Goal: Information Seeking & Learning: Learn about a topic

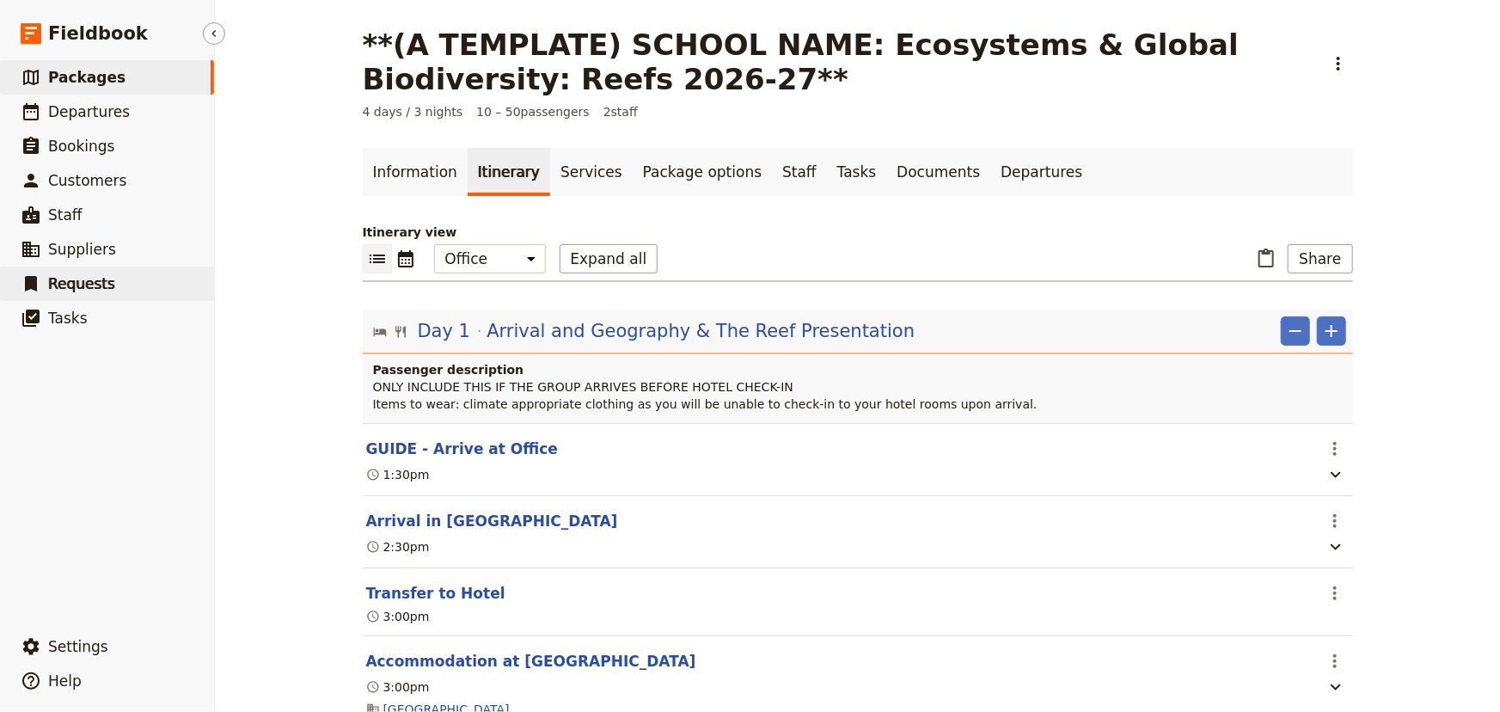
scroll to position [781, 0]
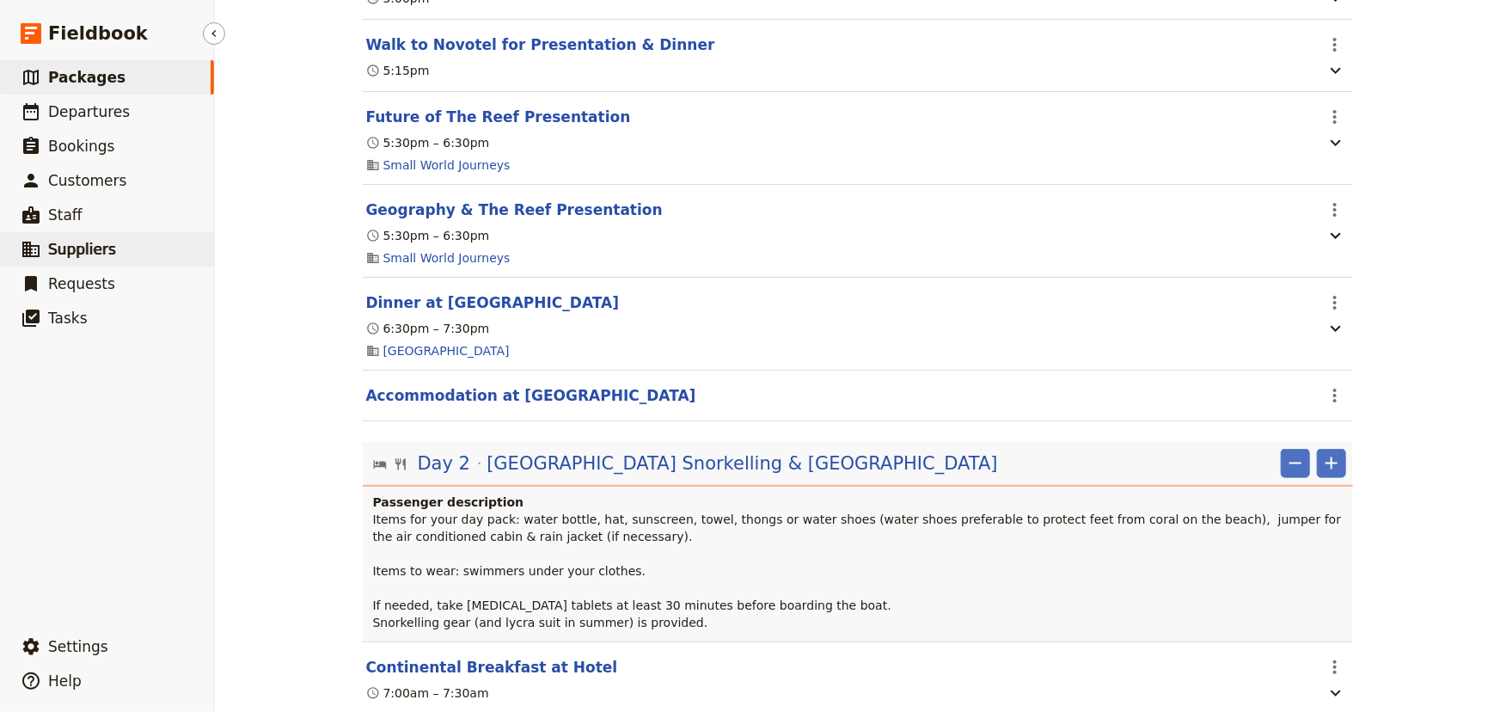
click at [100, 254] on span "Suppliers" at bounding box center [82, 249] width 68 height 17
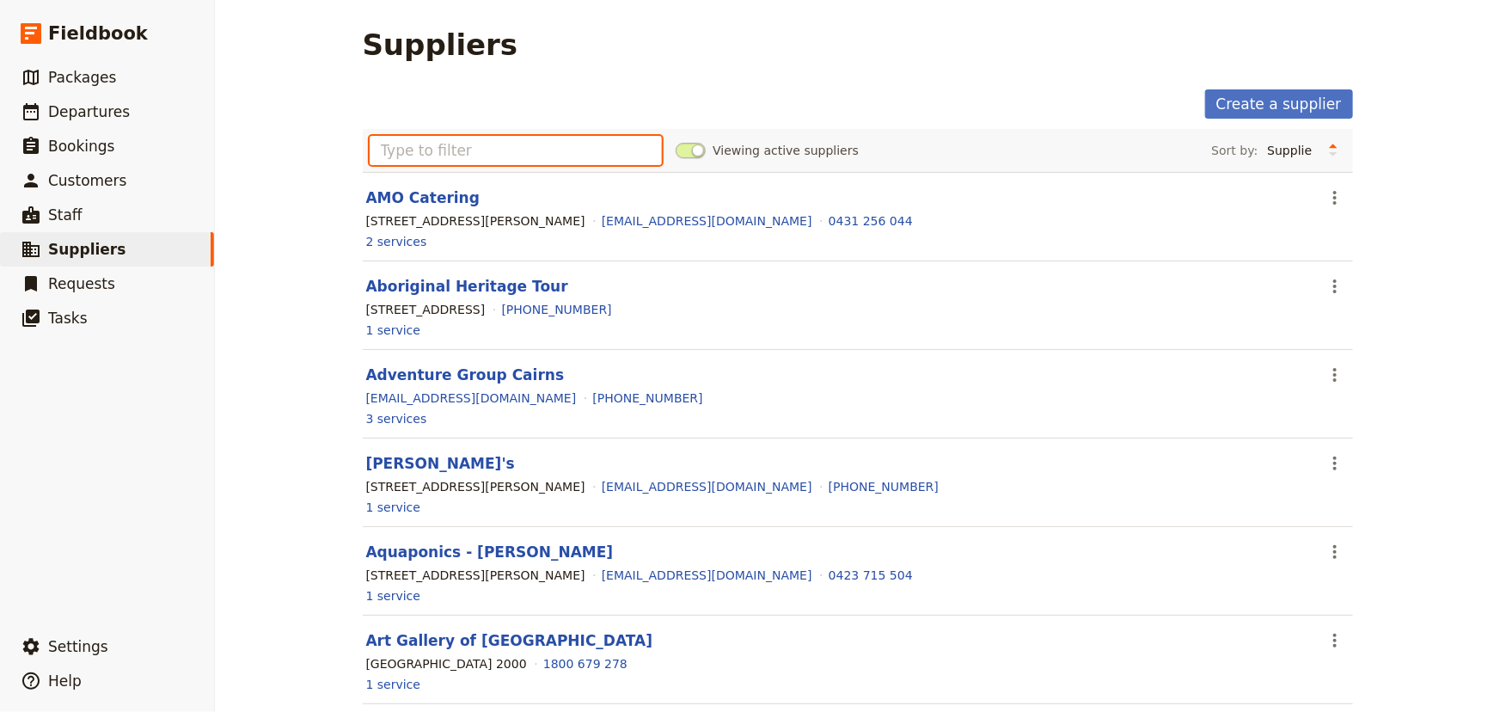
click at [495, 149] on input "text" at bounding box center [516, 150] width 293 height 29
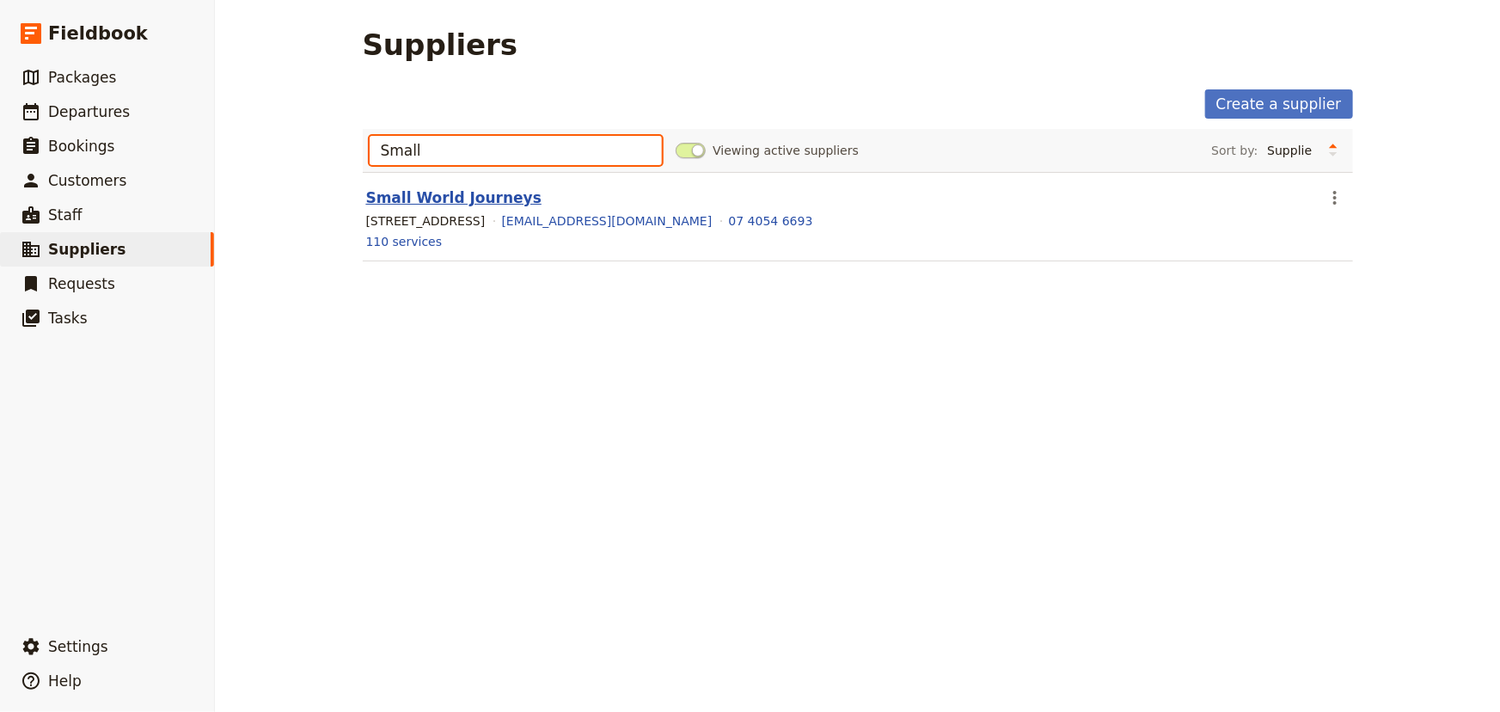
type input "Small"
click at [484, 203] on link "Small World Journeys" at bounding box center [453, 197] width 175 height 17
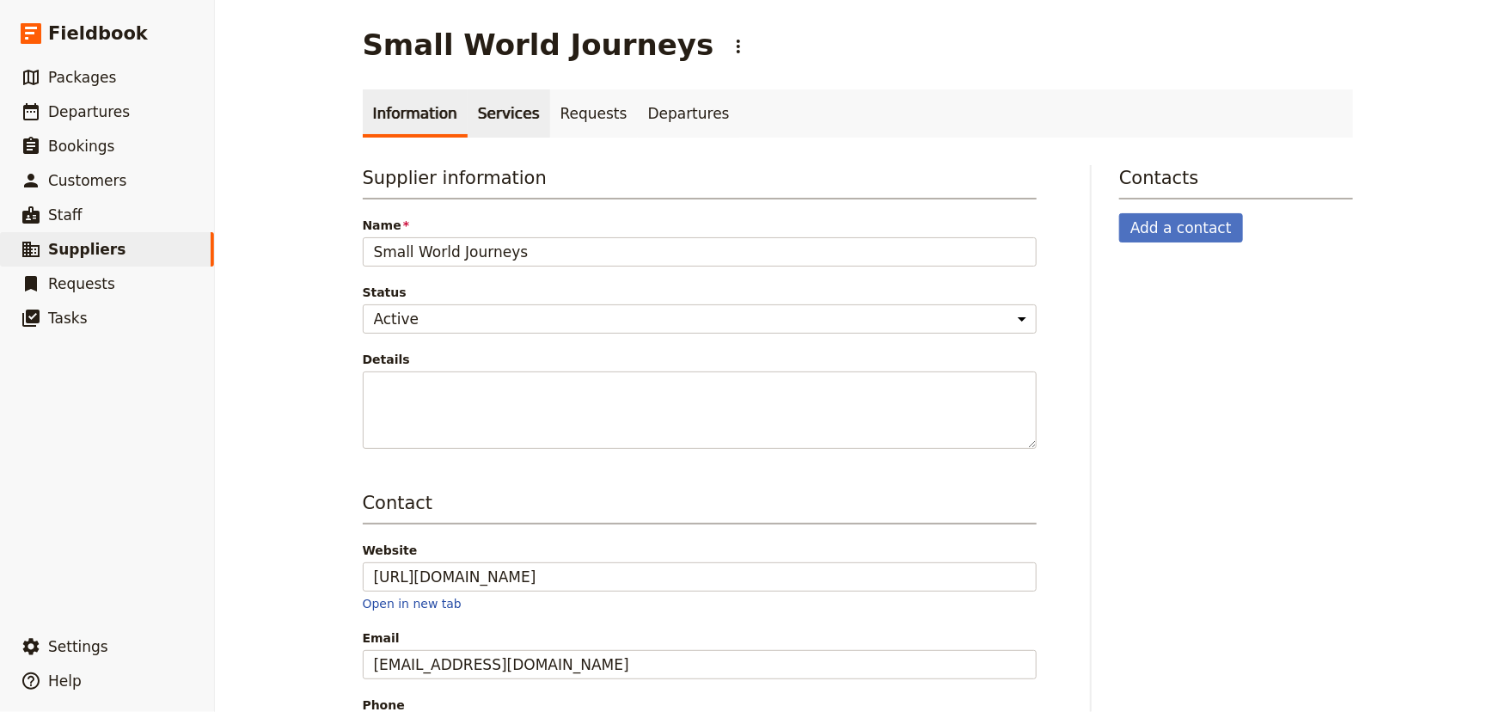
click at [498, 129] on link "Services" at bounding box center [509, 113] width 83 height 48
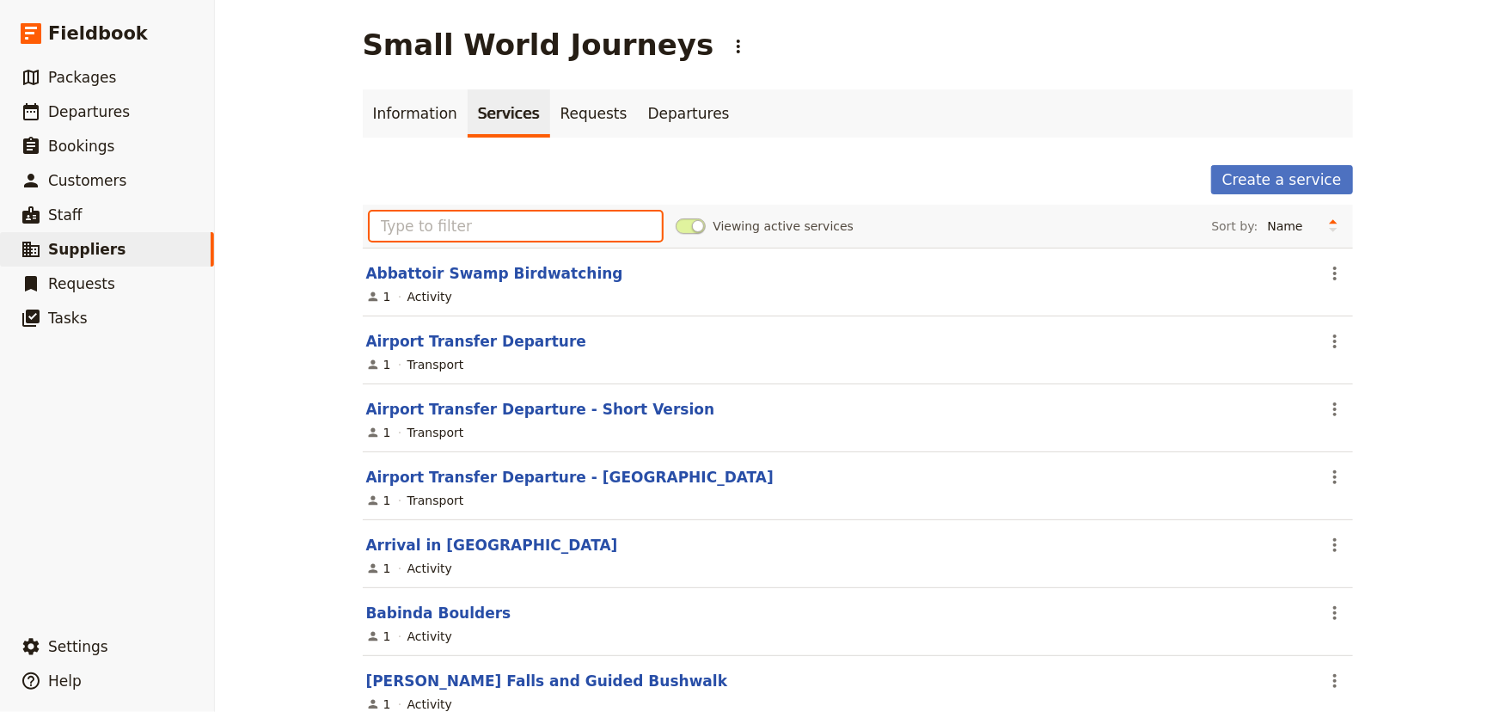
click at [500, 225] on input "text" at bounding box center [516, 225] width 293 height 29
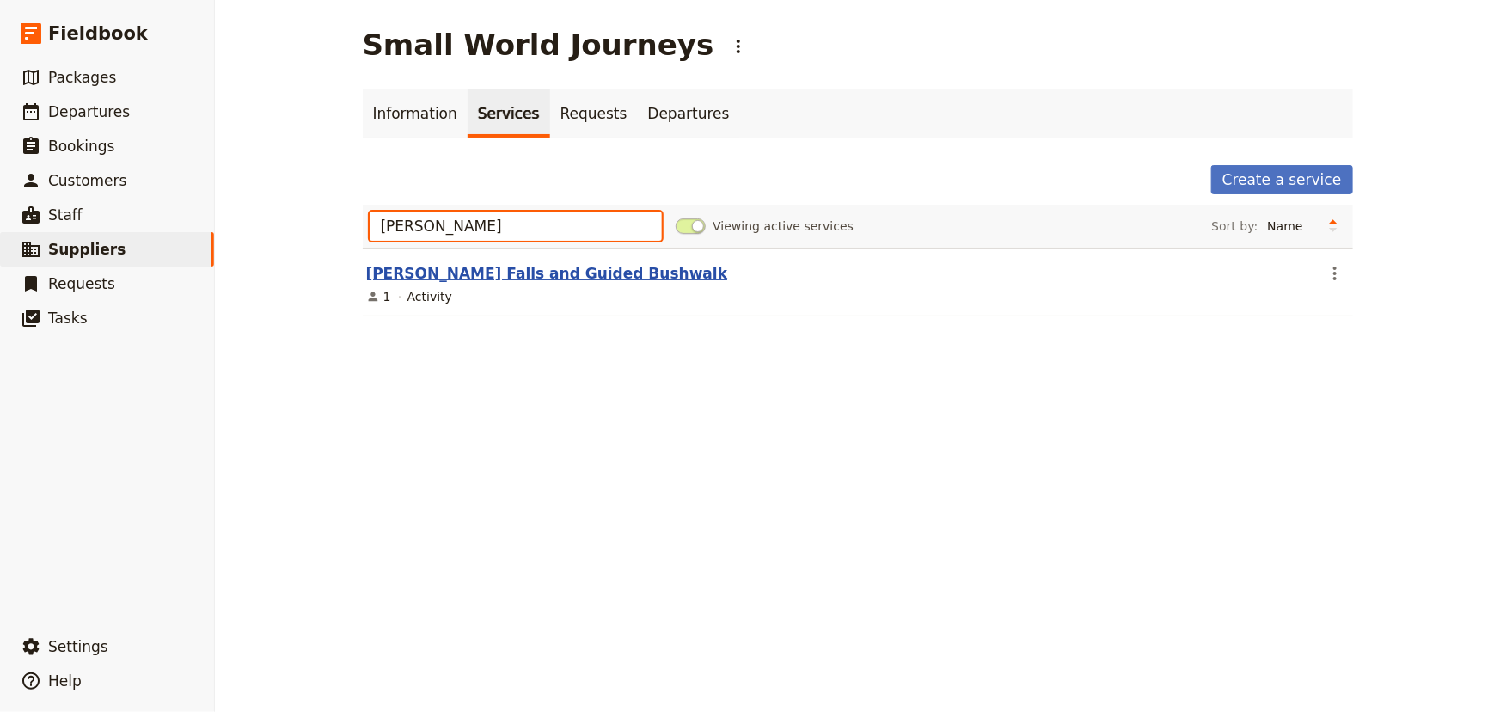
type input "[PERSON_NAME]"
click at [529, 278] on link "[PERSON_NAME] Falls and Guided Bushwalk" at bounding box center [547, 273] width 362 height 17
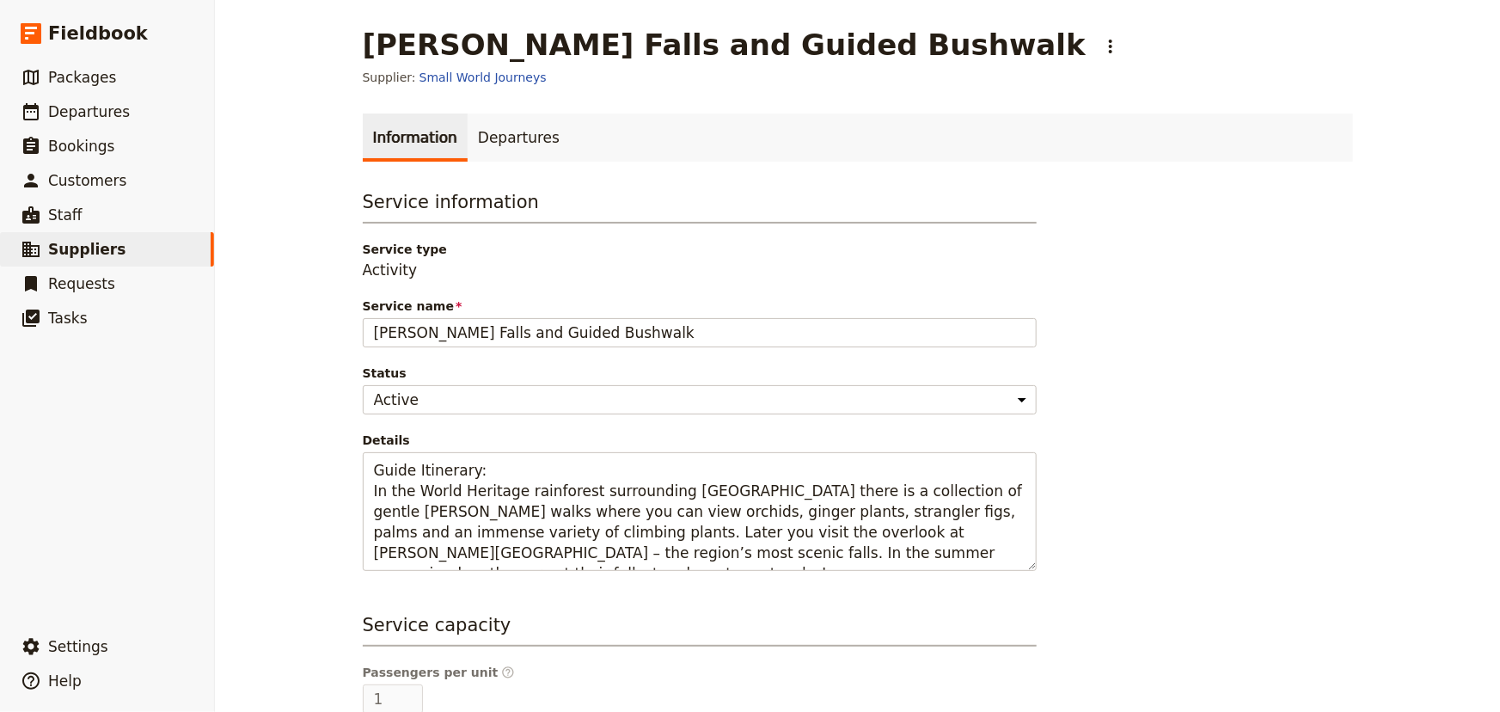
drag, startPoint x: 1256, startPoint y: 553, endPoint x: 1300, endPoint y: 528, distance: 50.4
click at [1272, 540] on div "Service information Service type Activity Service name [PERSON_NAME][GEOGRAPHIC…" at bounding box center [858, 596] width 990 height 815
click at [131, 264] on link "​ Suppliers" at bounding box center [107, 249] width 214 height 34
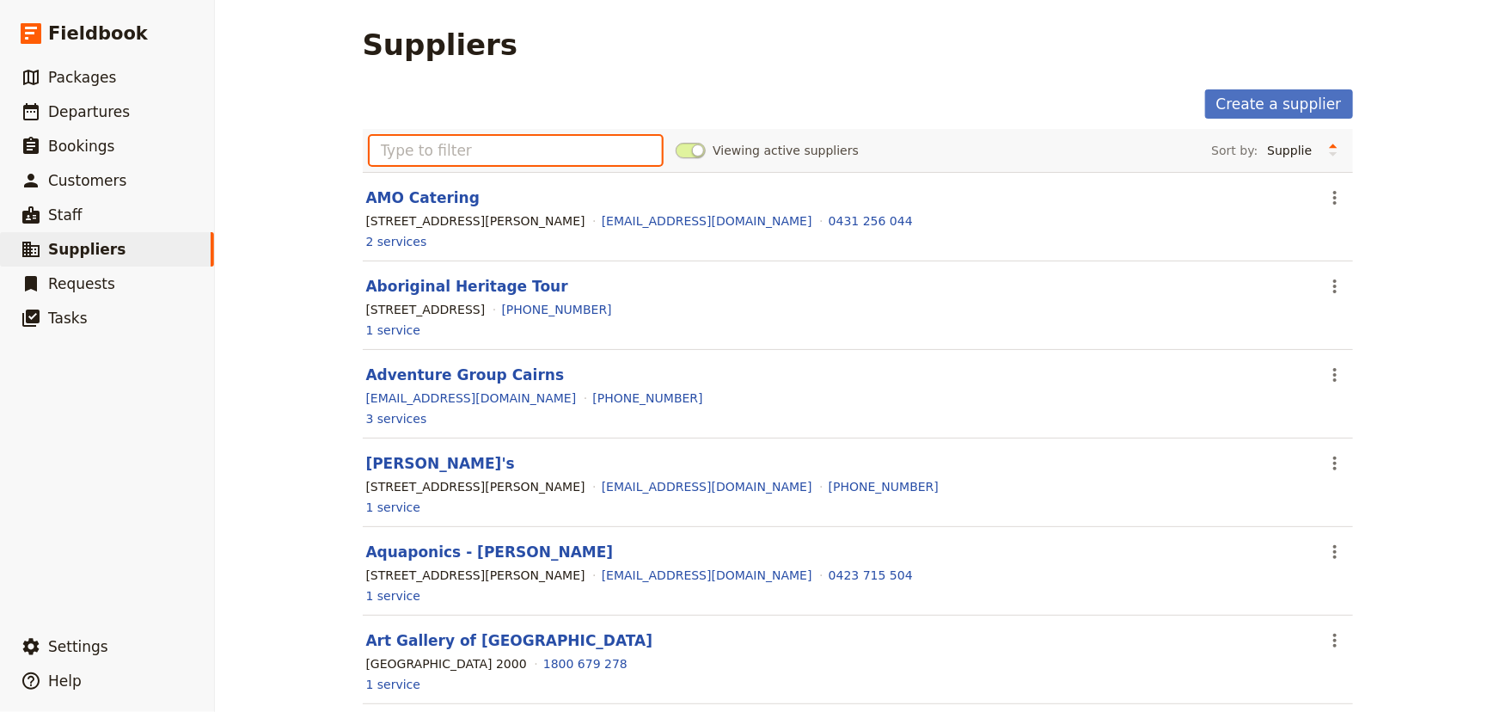
click at [547, 158] on input "text" at bounding box center [516, 150] width 293 height 29
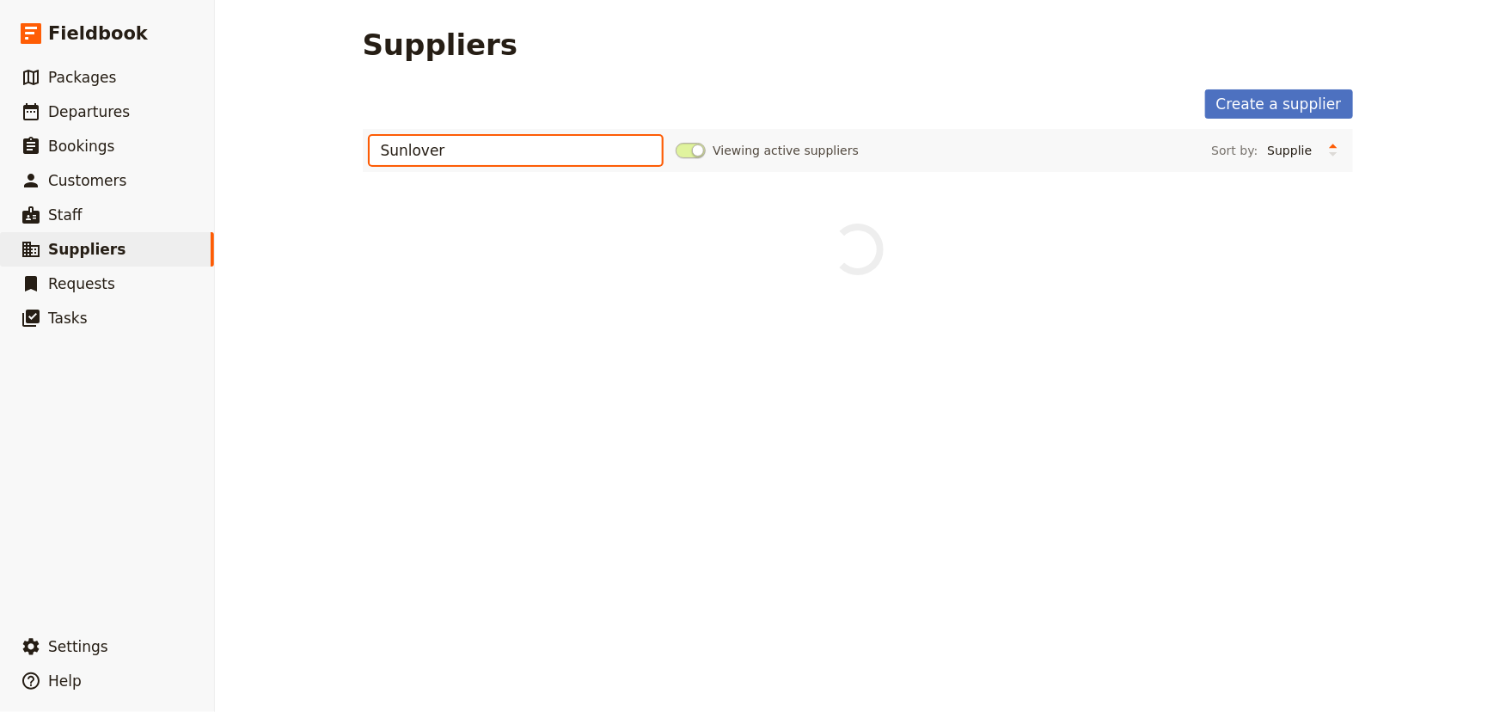
type input "Sunlover"
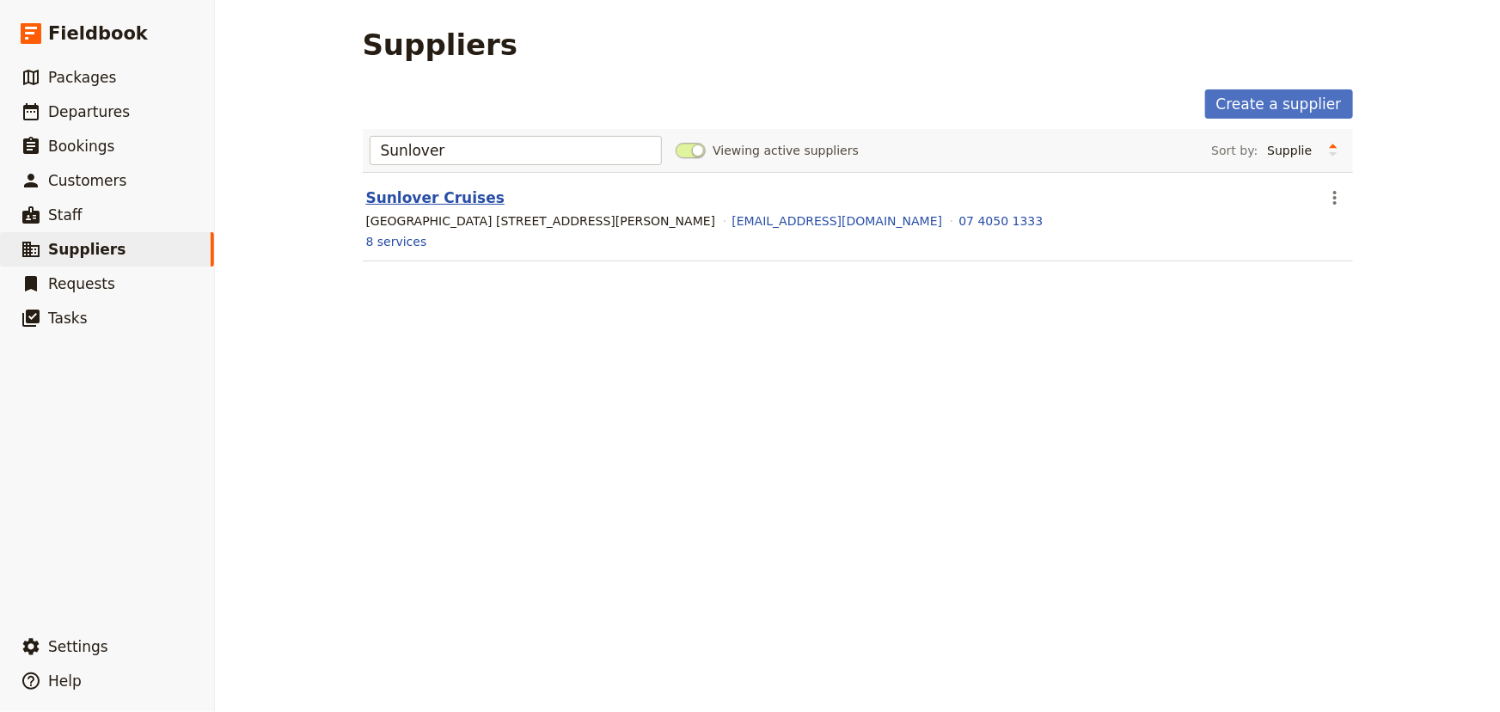
click at [439, 199] on link "Sunlover Cruises" at bounding box center [435, 197] width 138 height 17
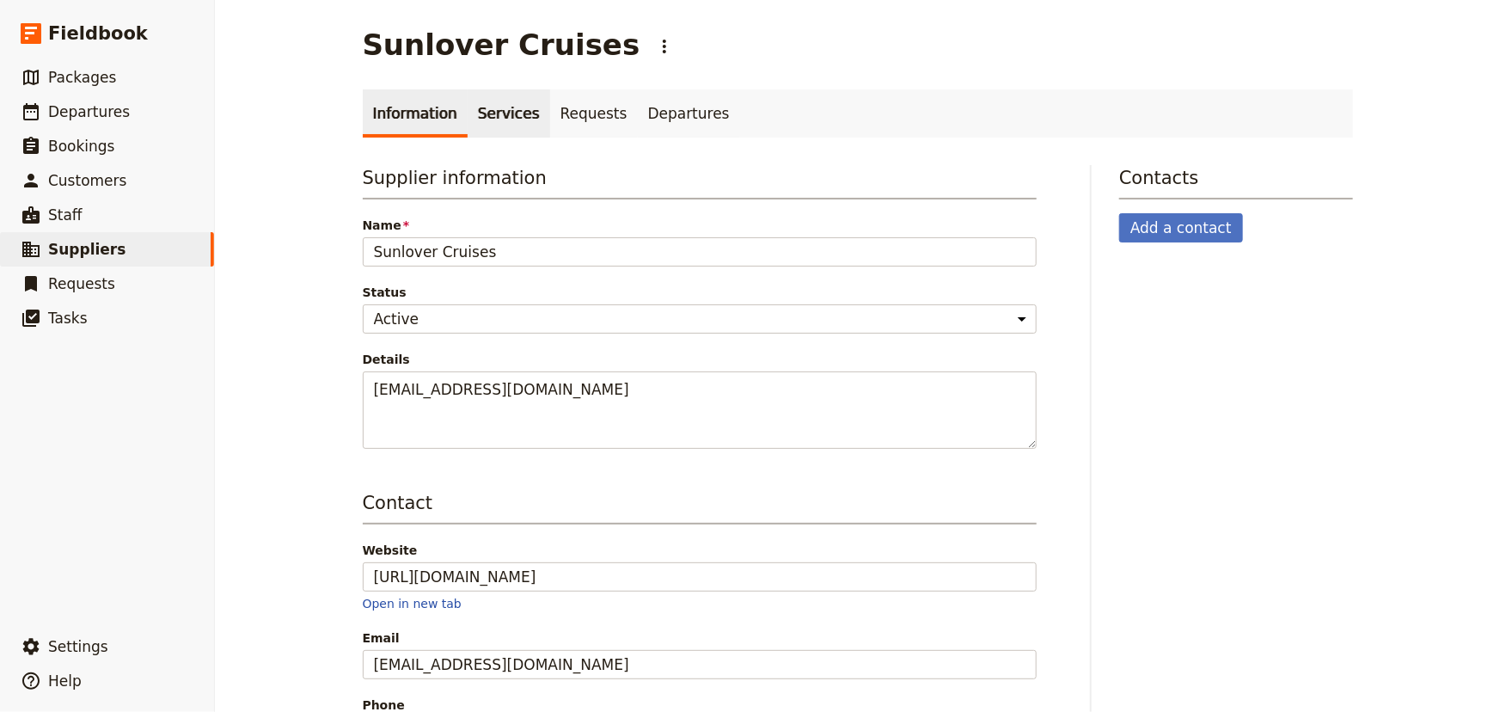
click at [480, 110] on link "Services" at bounding box center [509, 113] width 83 height 48
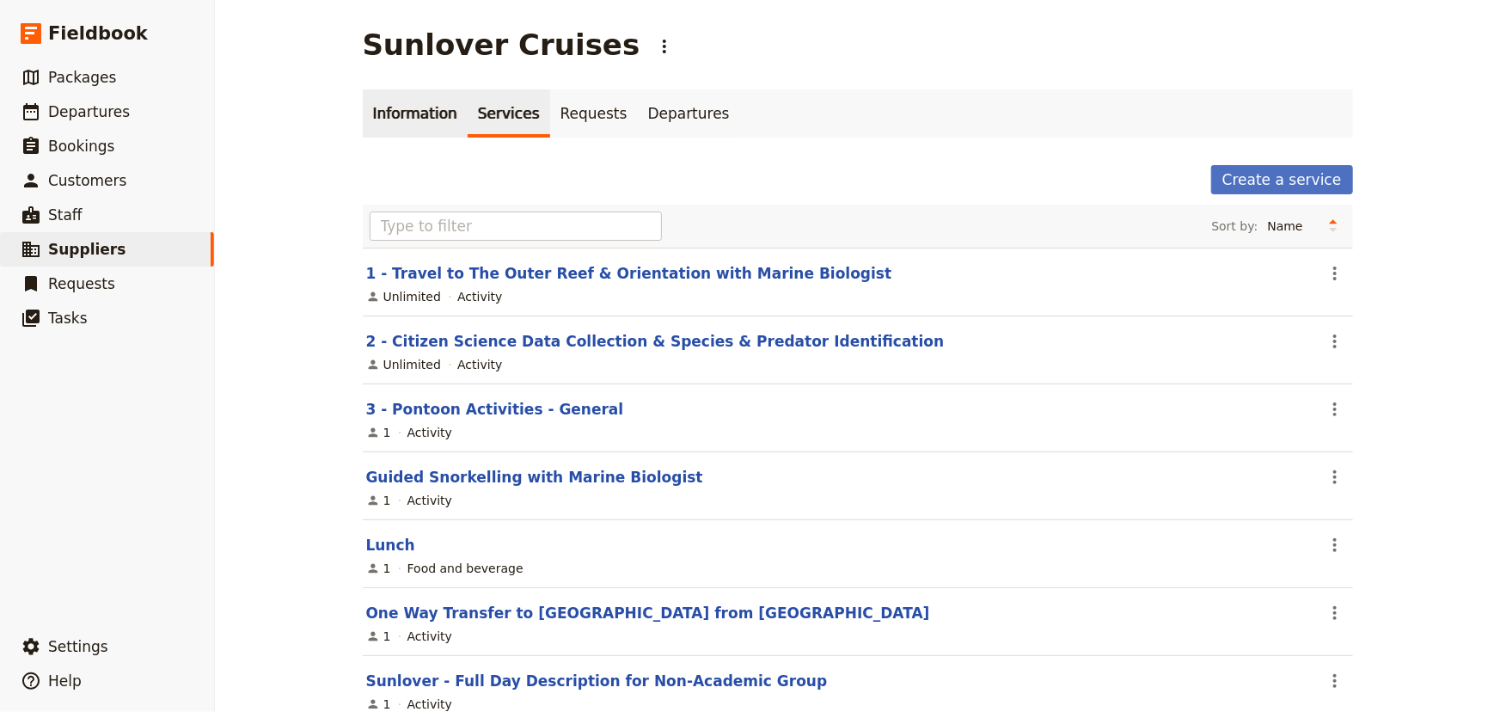
click at [404, 101] on link "Information" at bounding box center [415, 113] width 105 height 48
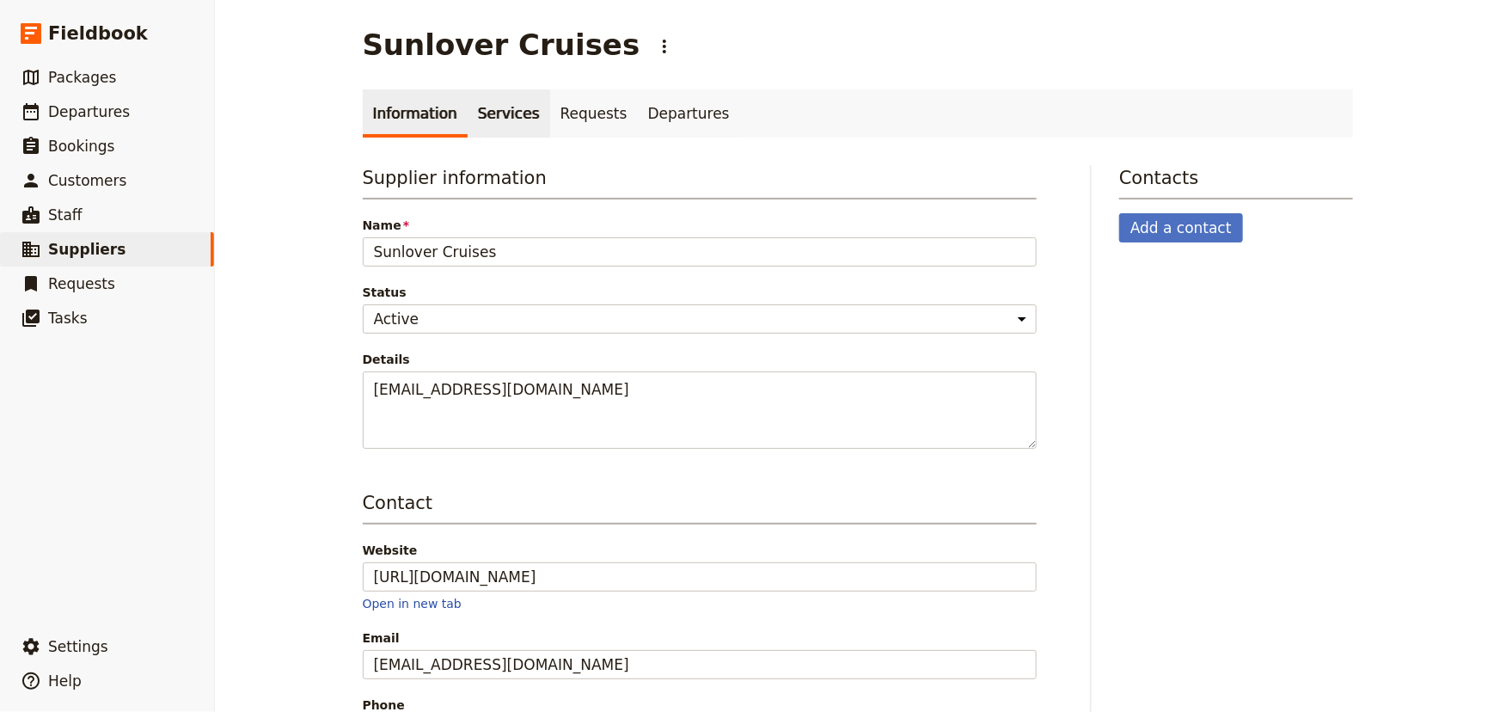
click at [486, 98] on link "Services" at bounding box center [509, 113] width 83 height 48
